Goal: Transaction & Acquisition: Book appointment/travel/reservation

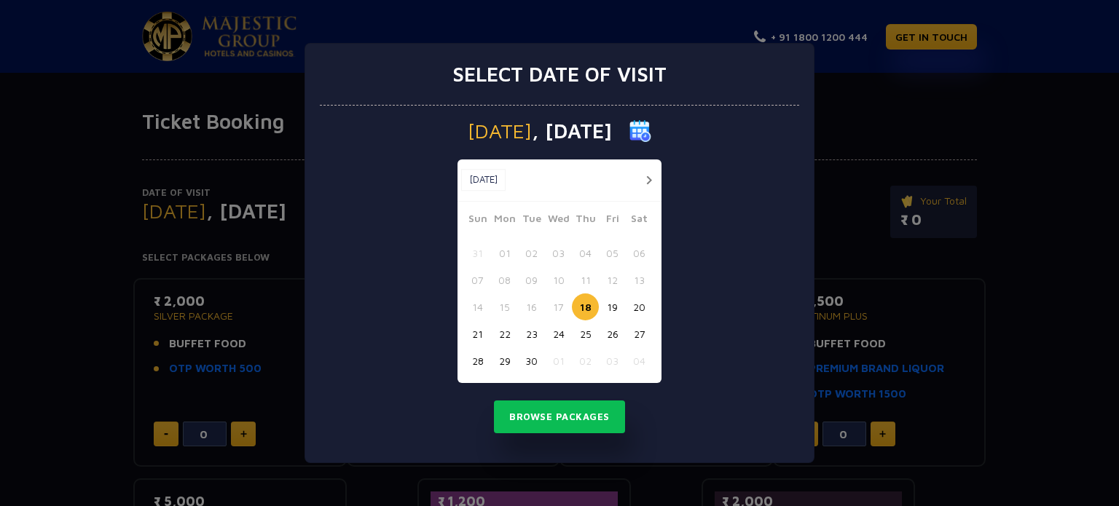
click at [536, 343] on button "23" at bounding box center [531, 334] width 27 height 27
click at [552, 337] on button "24" at bounding box center [558, 334] width 27 height 27
click at [575, 417] on button "Browse Packages" at bounding box center [559, 418] width 131 height 34
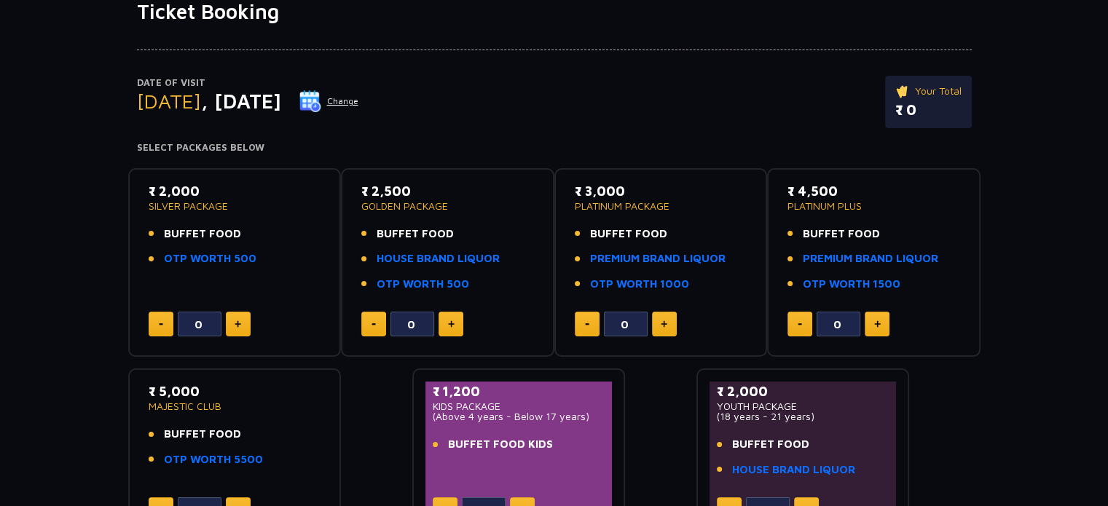
scroll to position [111, 0]
click at [187, 262] on link "OTP WORTH 500" at bounding box center [210, 258] width 93 height 17
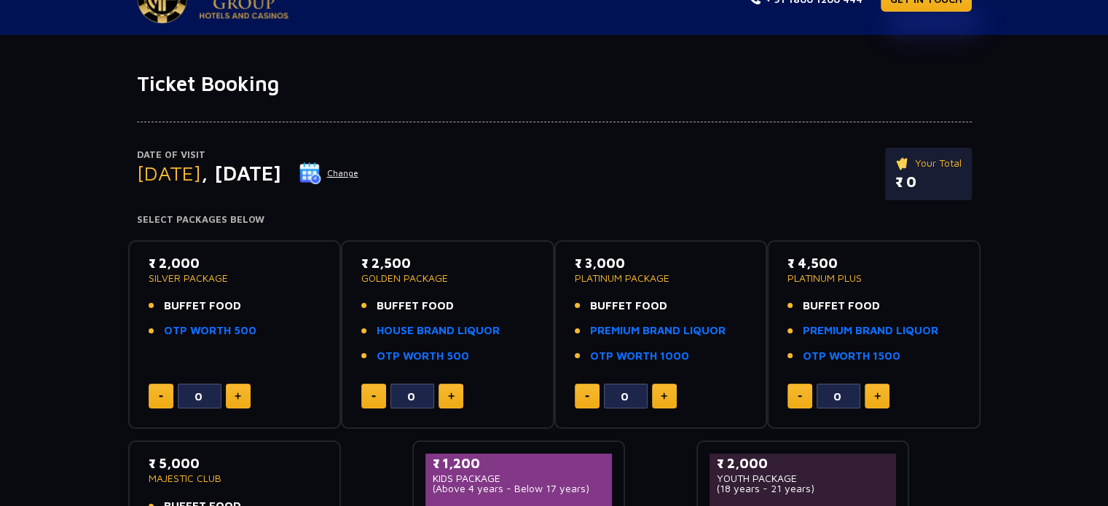
scroll to position [34, 0]
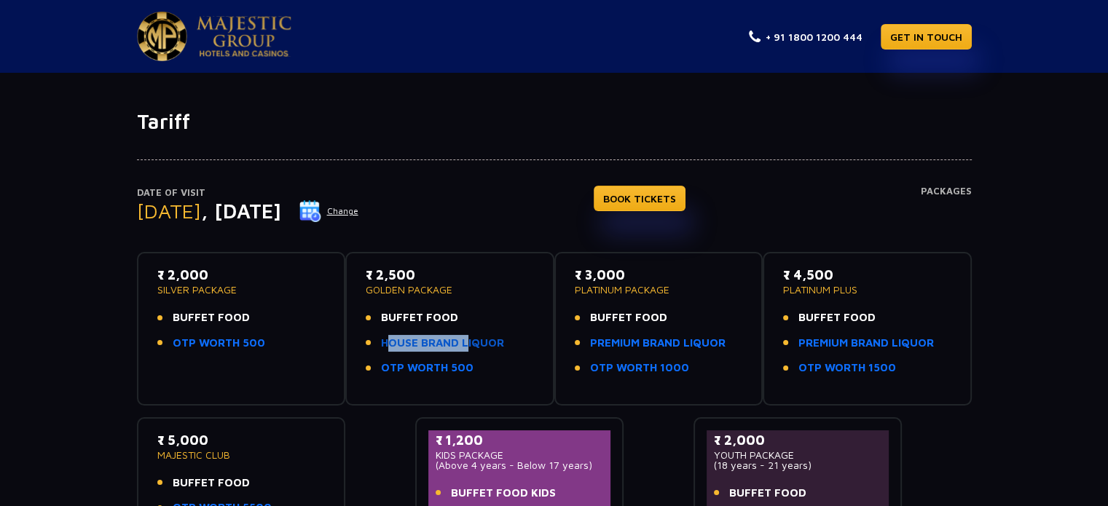
drag, startPoint x: 460, startPoint y: 332, endPoint x: 460, endPoint y: 345, distance: 13.1
click at [460, 345] on ul "BUFFET FOOD HOUSE BRAND LIQUOR OTP WORTH 500" at bounding box center [450, 343] width 168 height 67
click at [460, 345] on link "HOUSE BRAND LIQUOR" at bounding box center [442, 343] width 123 height 17
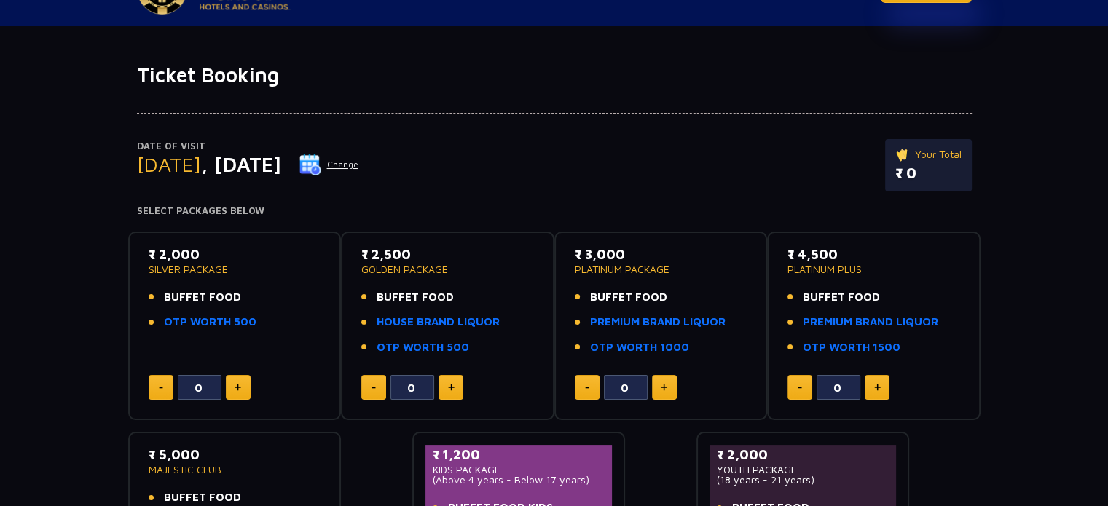
scroll to position [68, 0]
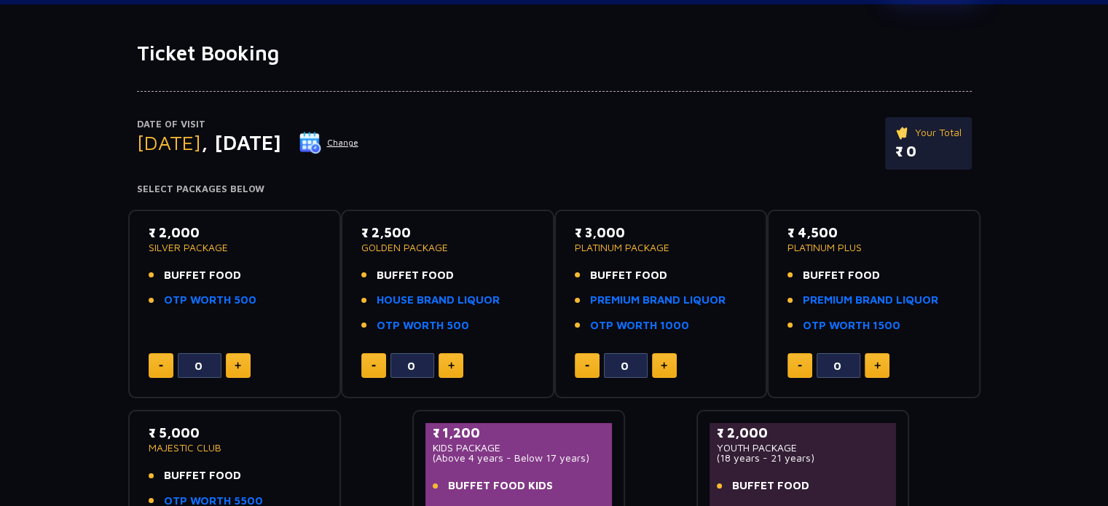
click at [235, 369] on button at bounding box center [238, 365] width 25 height 25
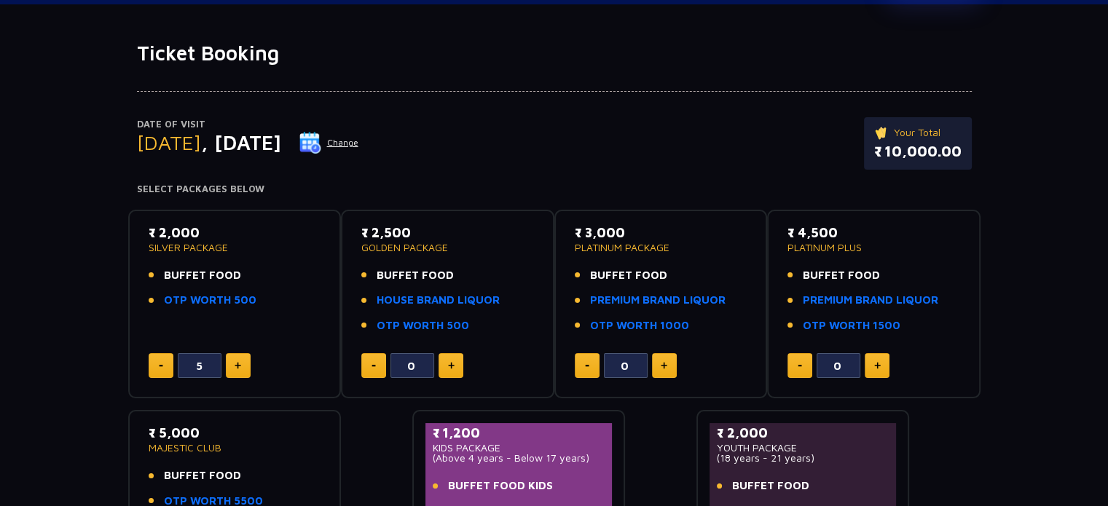
click at [235, 369] on button at bounding box center [238, 365] width 25 height 25
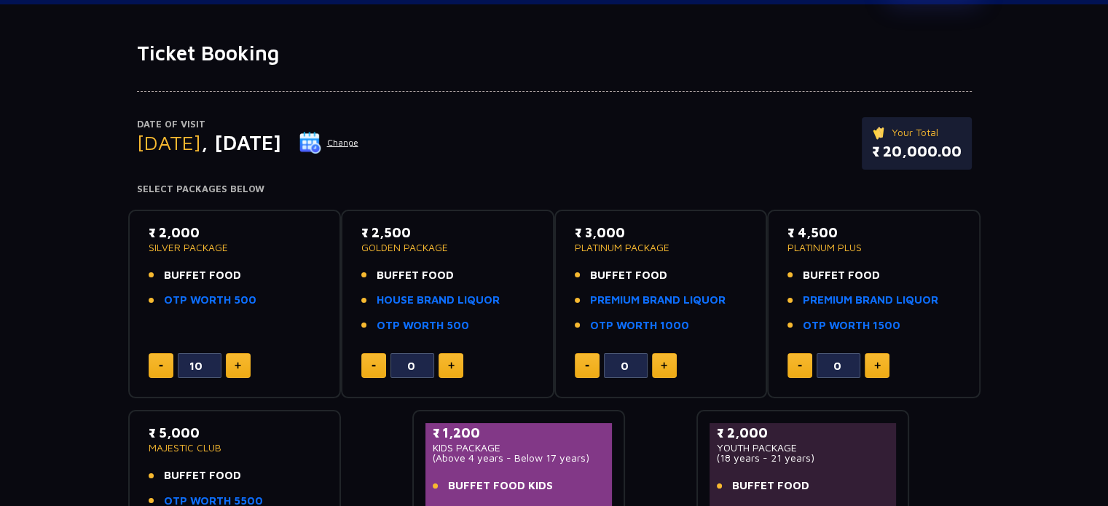
click at [235, 369] on button at bounding box center [238, 365] width 25 height 25
click at [167, 367] on button at bounding box center [161, 365] width 25 height 25
type input "10"
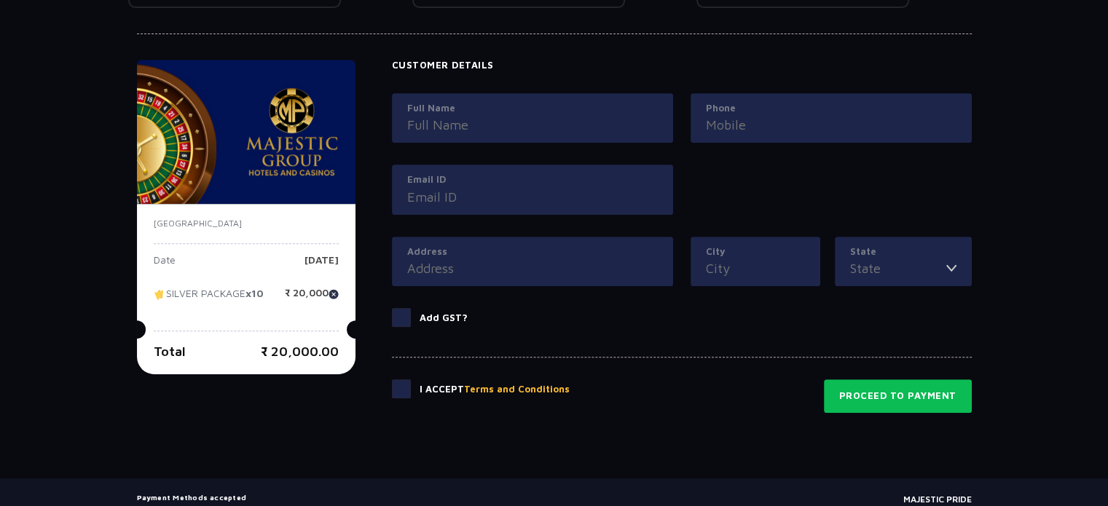
scroll to position [621, 0]
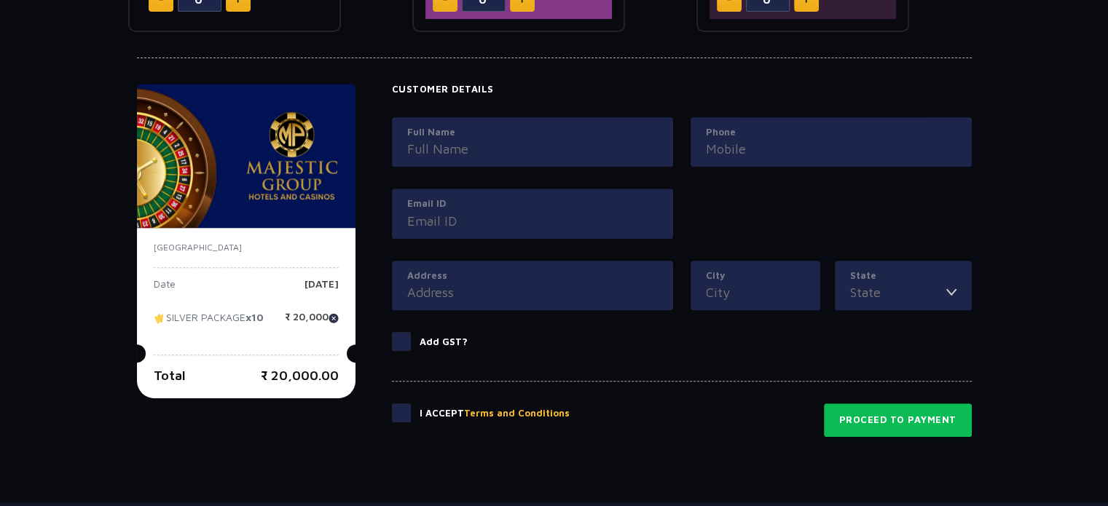
click at [399, 337] on span at bounding box center [401, 341] width 19 height 19
click at [0, 0] on input "Add GST?" at bounding box center [0, 0] width 0 height 0
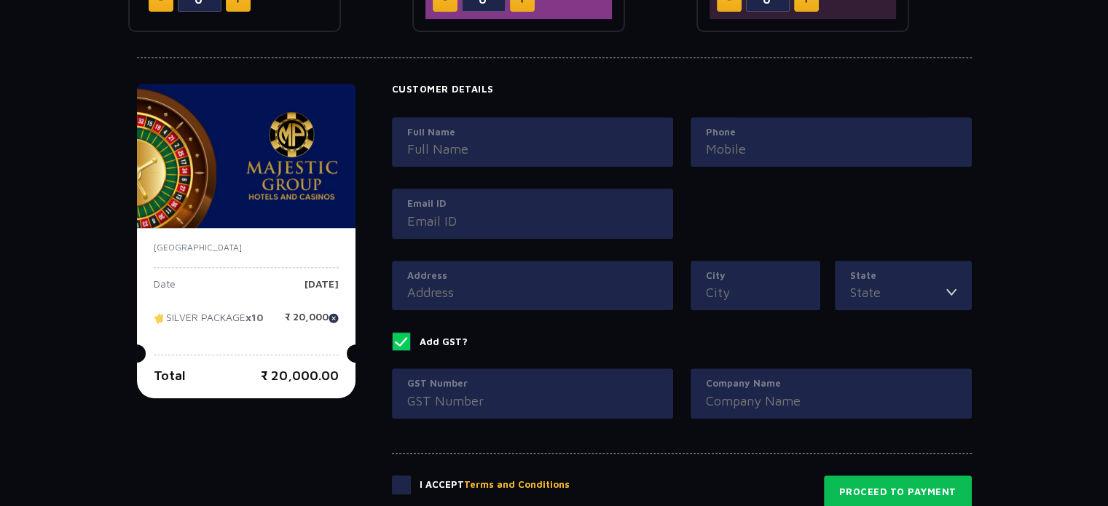
click at [399, 337] on span at bounding box center [401, 341] width 19 height 19
click at [0, 0] on input "Add GST?" at bounding box center [0, 0] width 0 height 0
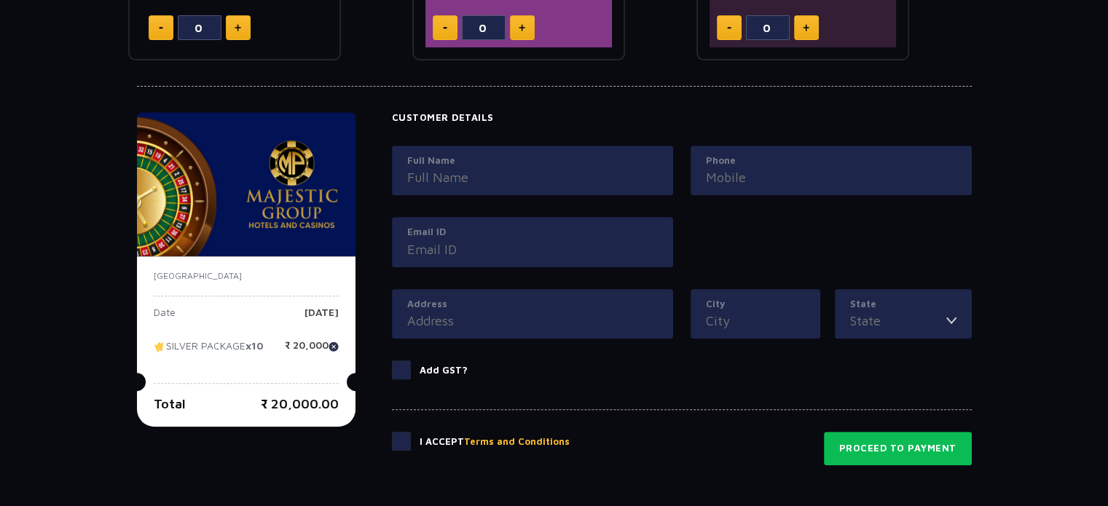
scroll to position [0, 0]
